Goal: Find specific page/section: Find specific page/section

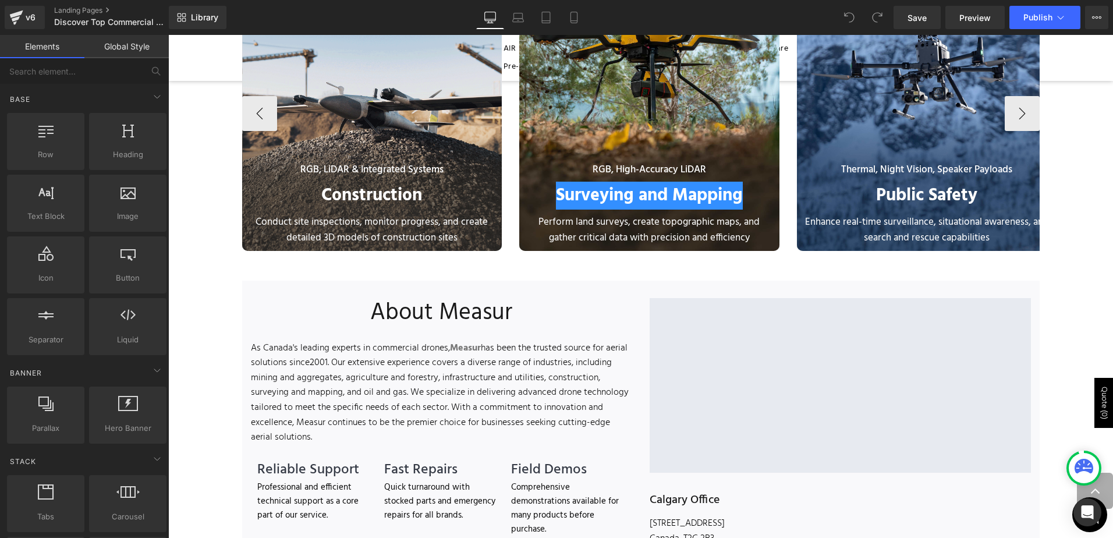
scroll to position [590, 0]
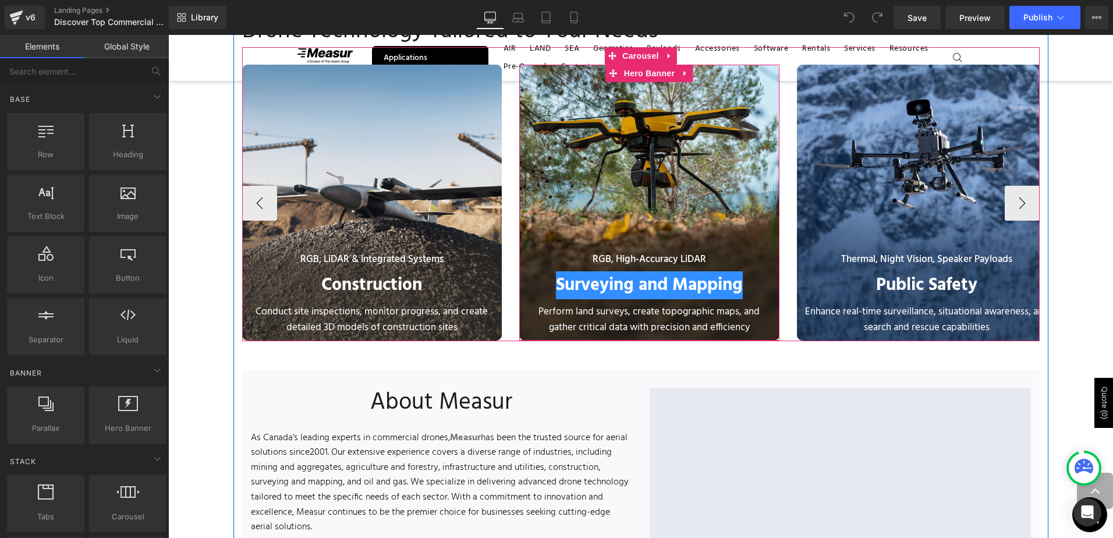
click at [682, 178] on div at bounding box center [649, 203] width 260 height 276
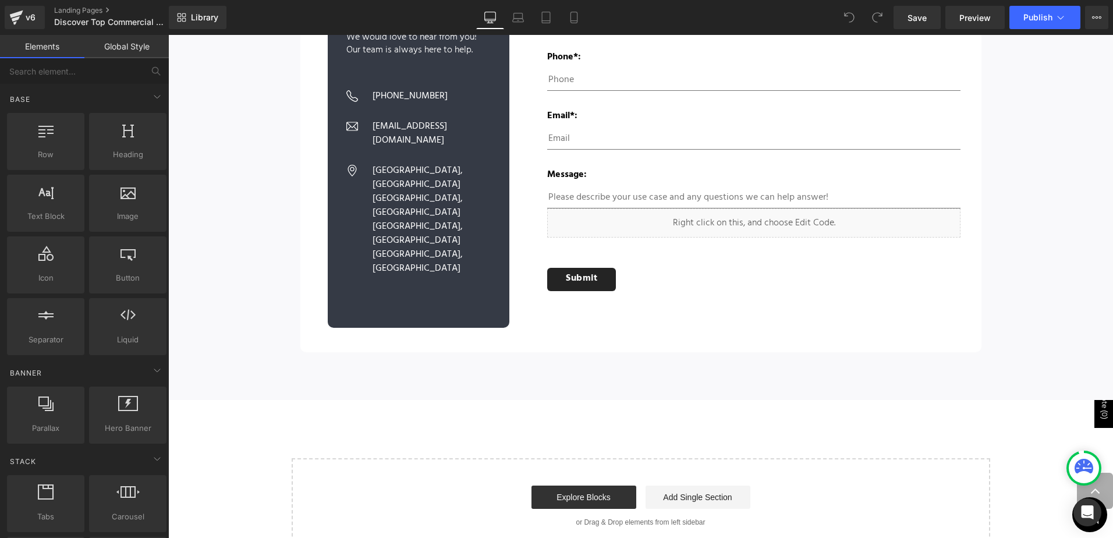
scroll to position [1871, 0]
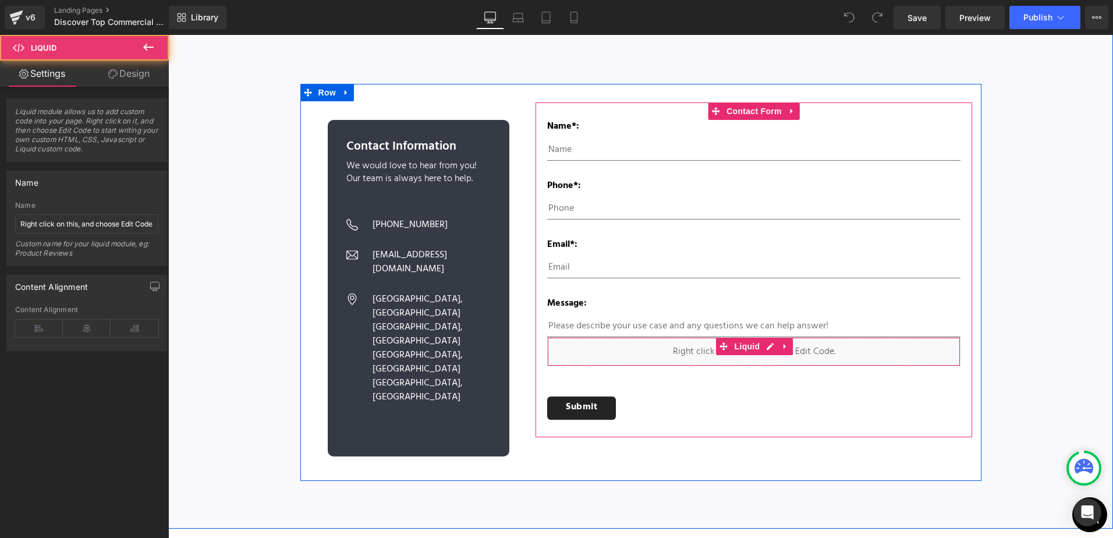
click at [699, 337] on div "Liquid" at bounding box center [753, 351] width 413 height 29
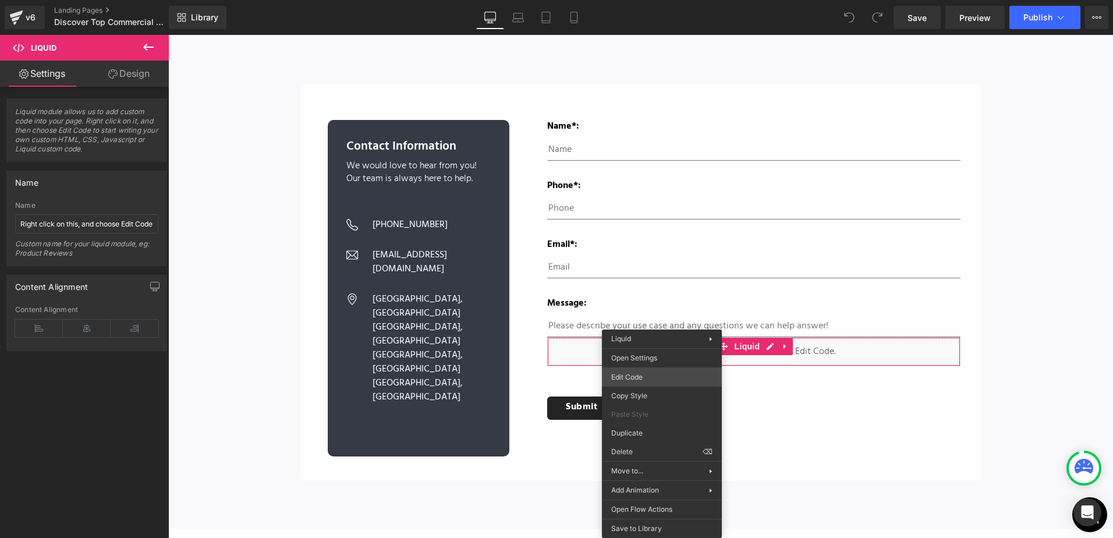
click at [655, 0] on div "You are previewing how the will restyle your page. You can not edit Elements in…" at bounding box center [556, 0] width 1113 height 0
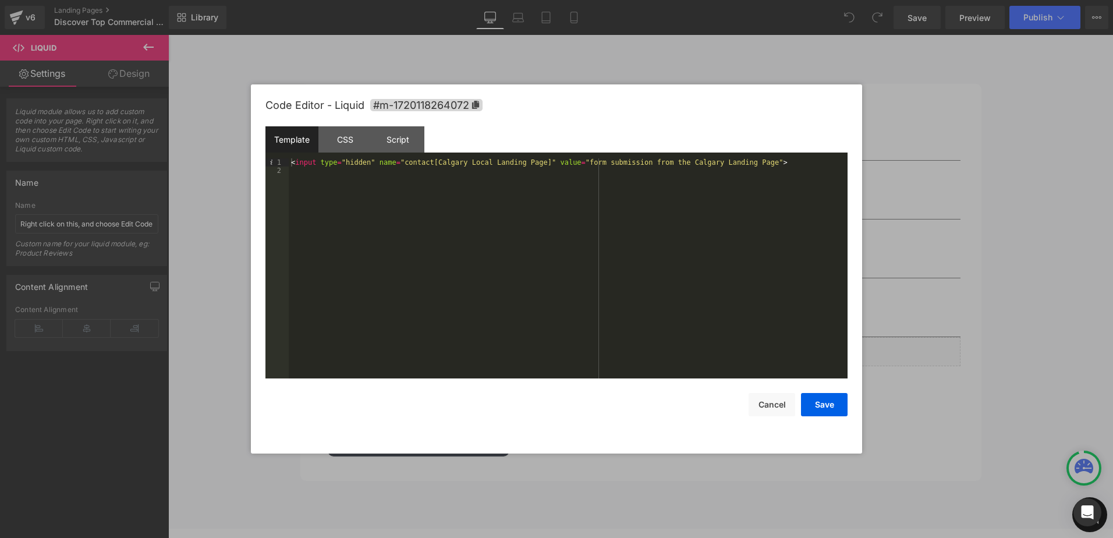
drag, startPoint x: 1048, startPoint y: 208, endPoint x: 878, endPoint y: 173, distance: 173.5
click at [1048, 208] on div at bounding box center [556, 269] width 1113 height 538
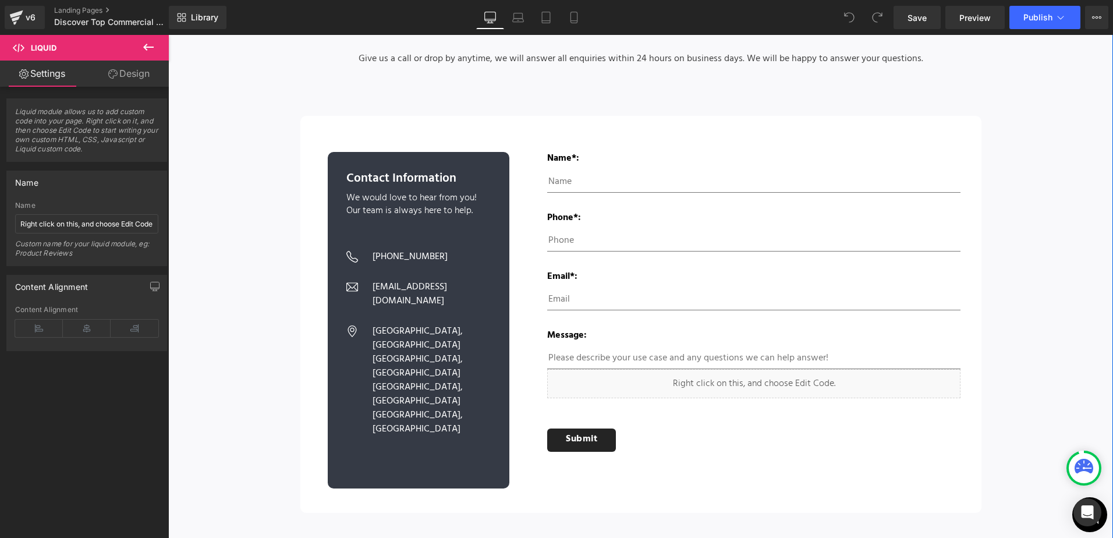
scroll to position [1813, 0]
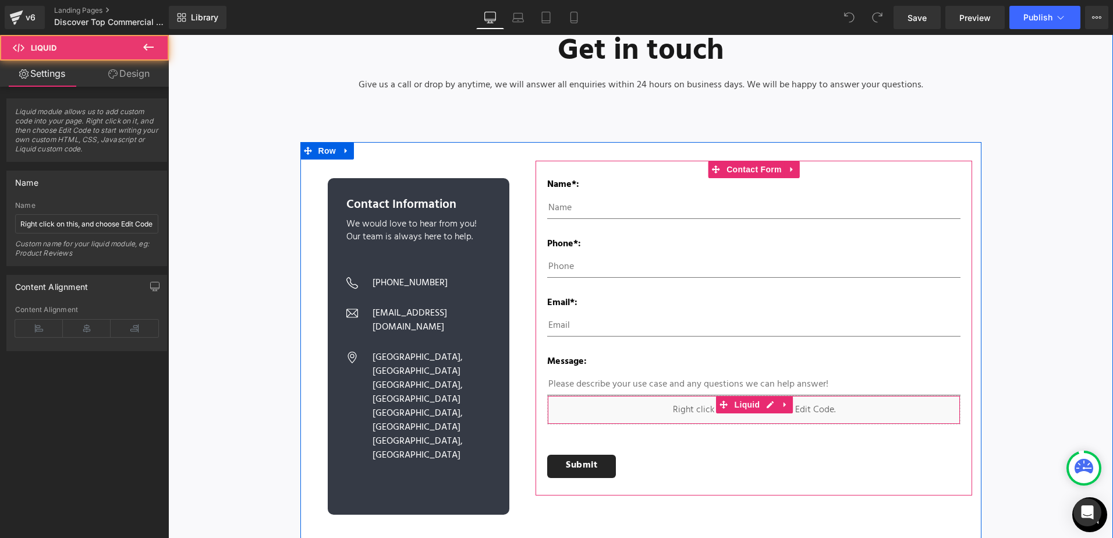
click at [623, 403] on div "Liquid" at bounding box center [753, 409] width 413 height 29
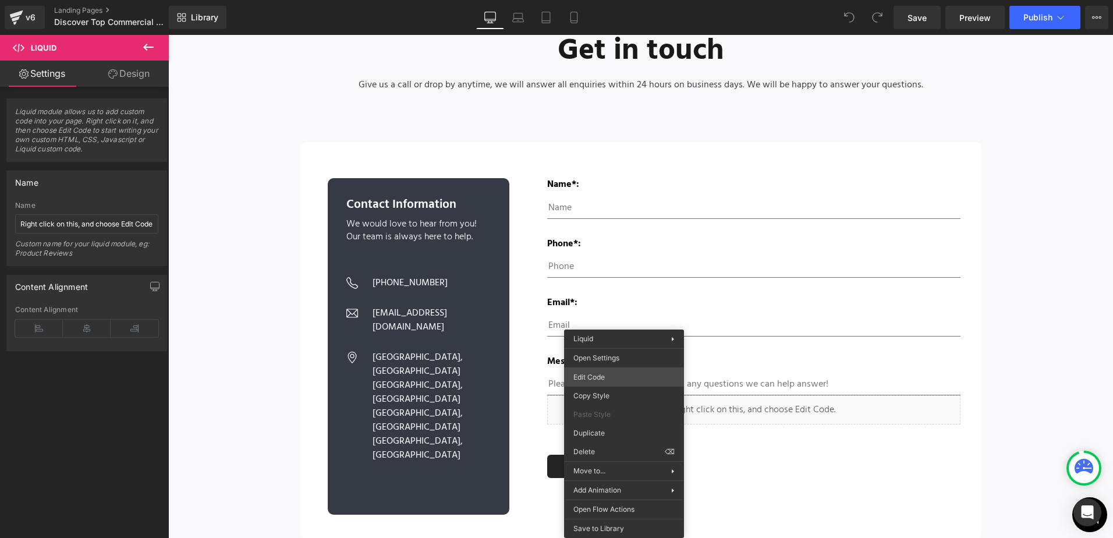
click at [614, 0] on div "You are previewing how the will restyle your page. You can not edit Elements in…" at bounding box center [556, 0] width 1113 height 0
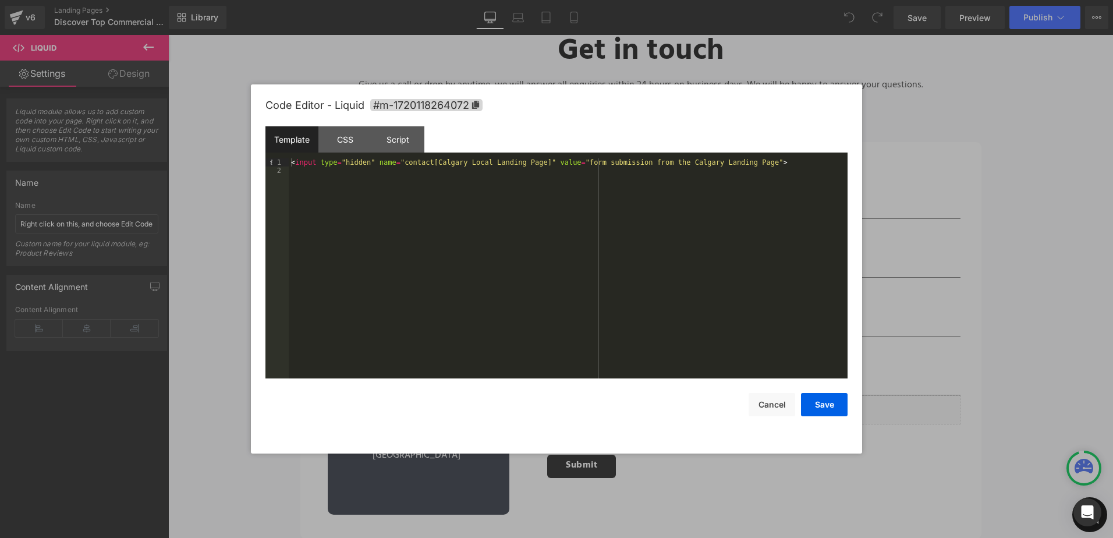
click at [1056, 203] on div at bounding box center [556, 269] width 1113 height 538
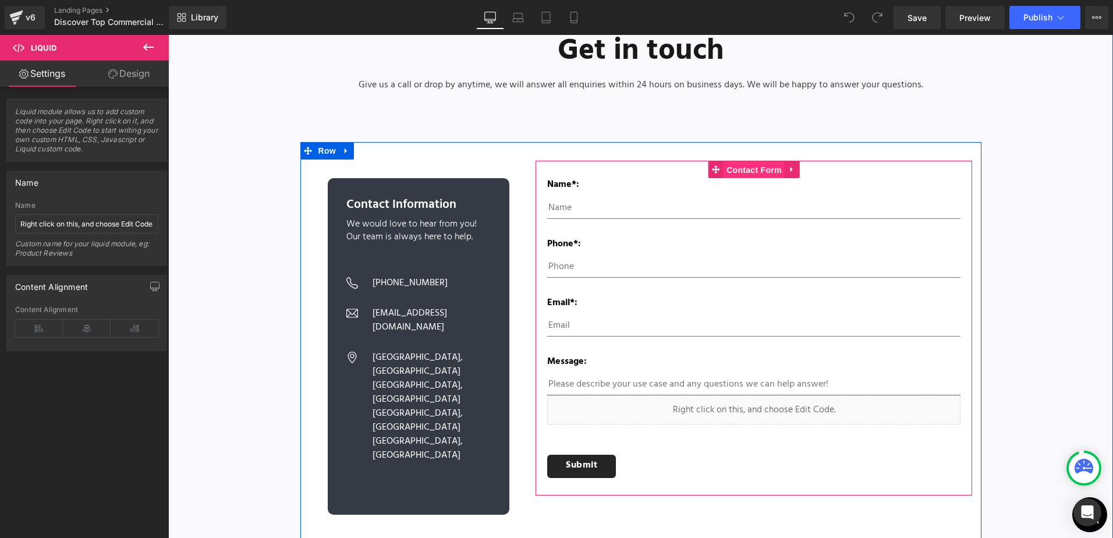
click at [750, 161] on span "Contact Form" at bounding box center [754, 169] width 61 height 17
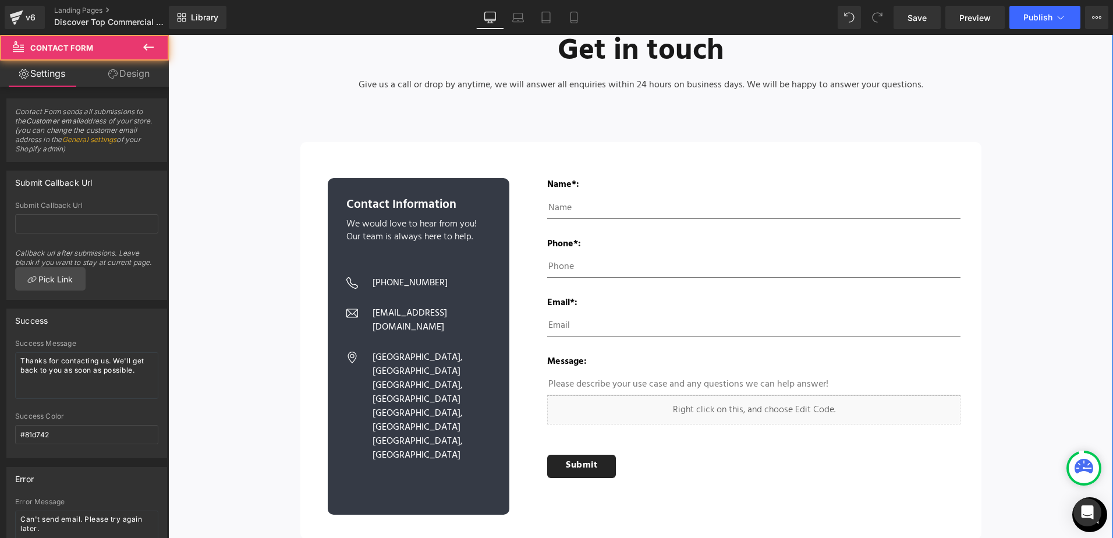
click at [1053, 173] on div "Get in touch Heading Give us a call or drop by anytime, we will answer all enqu…" at bounding box center [640, 278] width 945 height 533
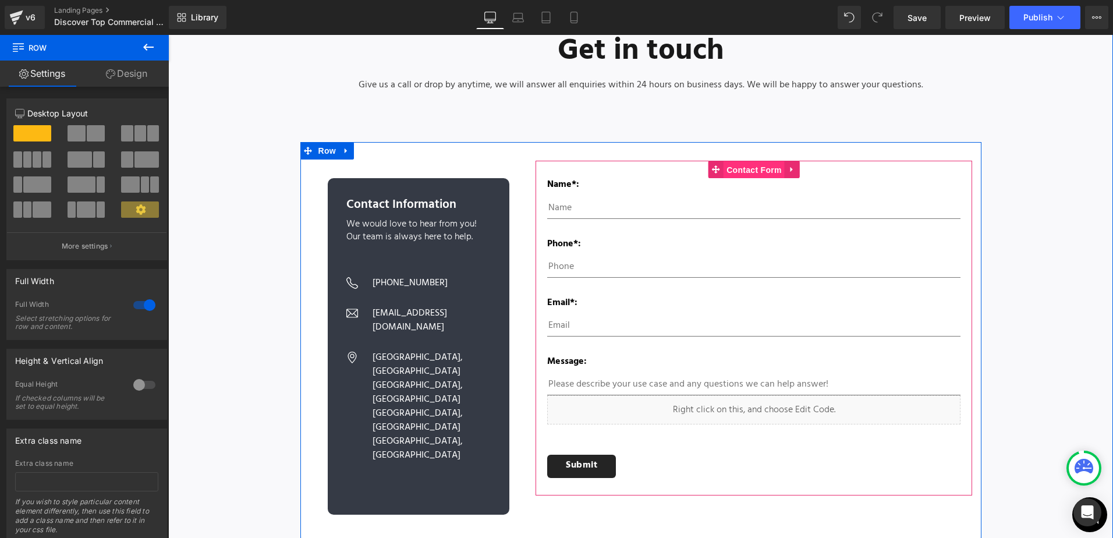
click at [737, 161] on span "Contact Form" at bounding box center [754, 169] width 61 height 17
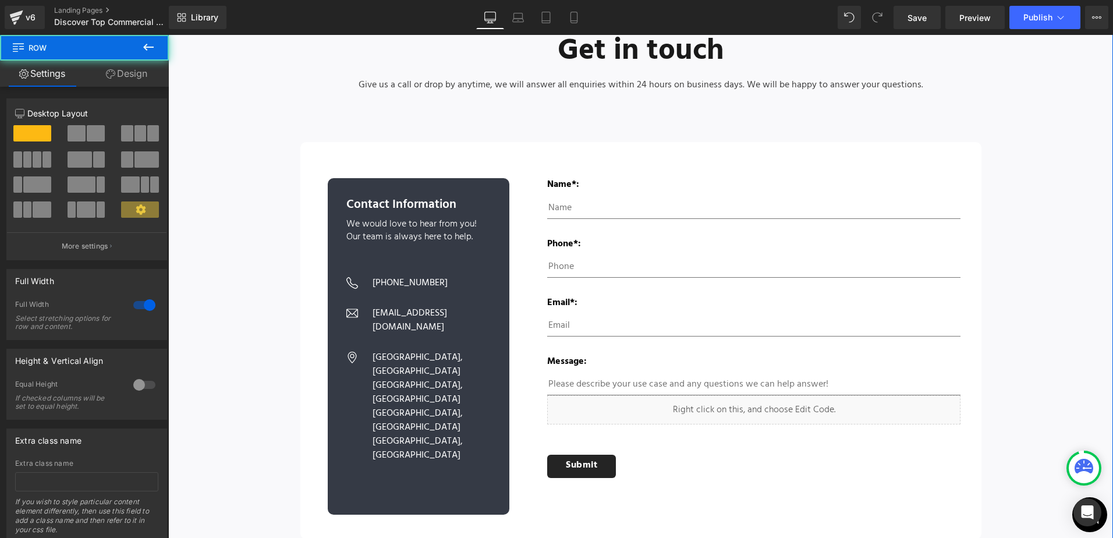
click at [1040, 202] on div "Get in touch Heading Give us a call or drop by anytime, we will answer all enqu…" at bounding box center [640, 278] width 945 height 533
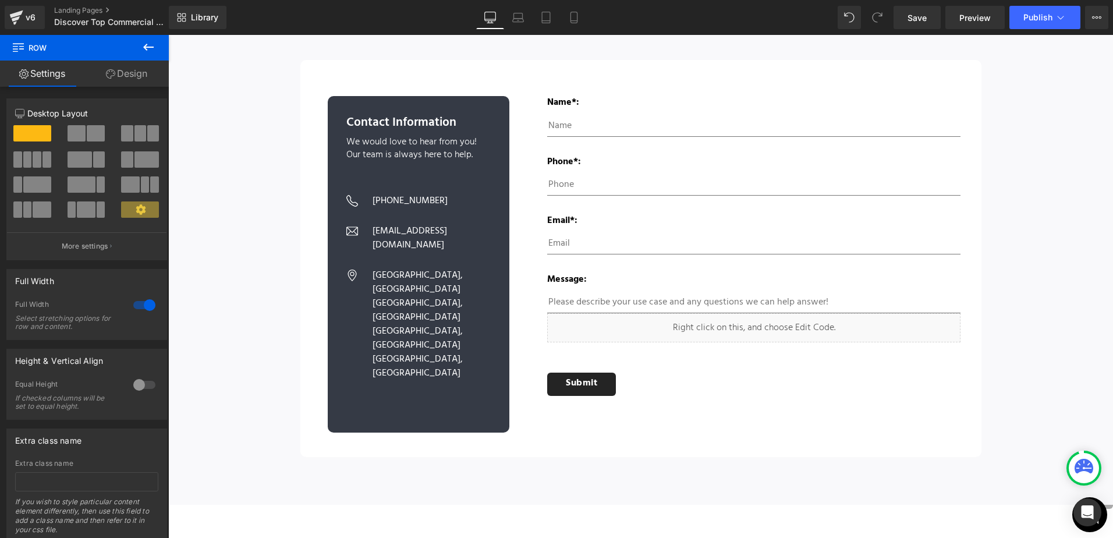
scroll to position [1987, 0]
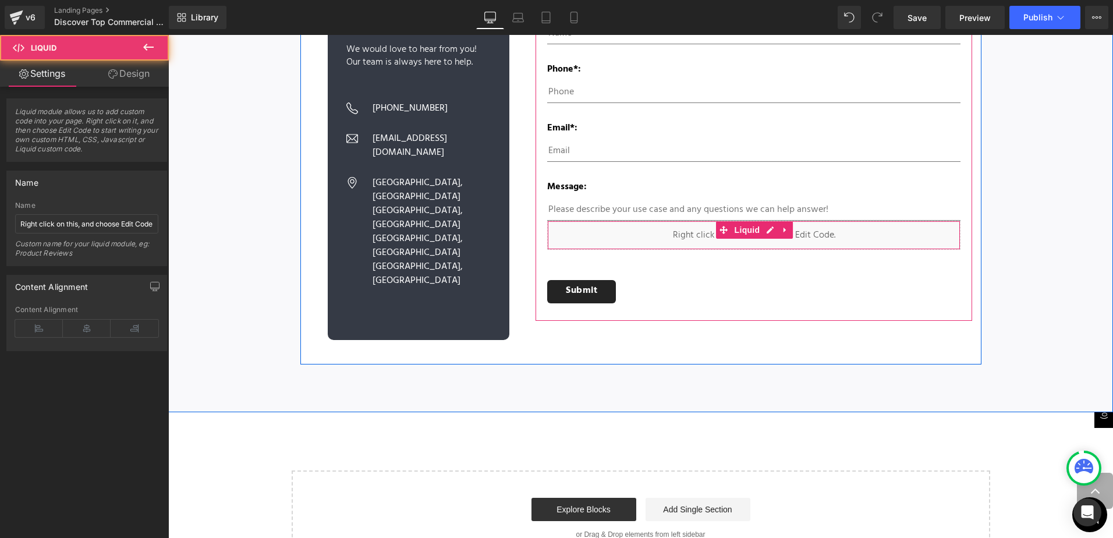
click at [648, 224] on div "Liquid" at bounding box center [753, 235] width 413 height 29
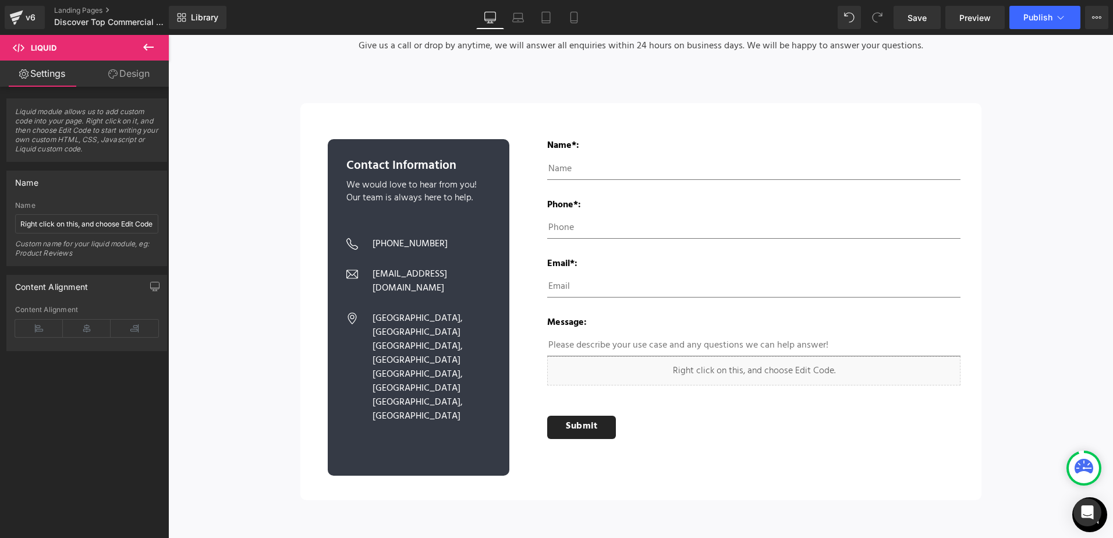
scroll to position [1879, 0]
